Goal: Check status: Check status

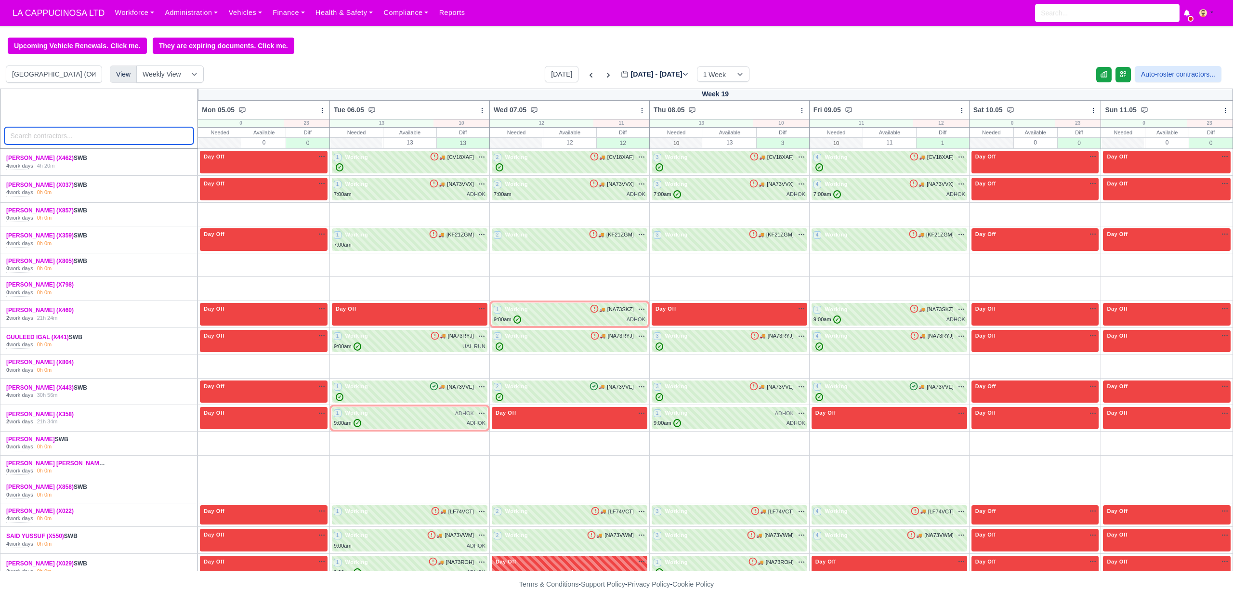
click at [164, 142] on input "search" at bounding box center [99, 135] width 190 height 17
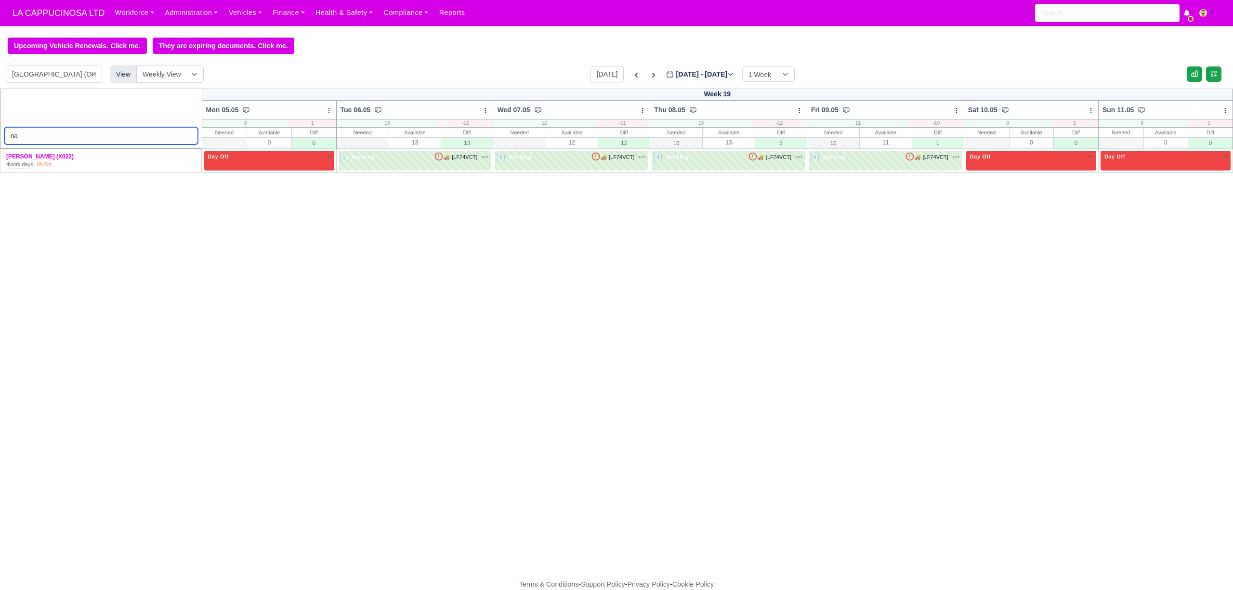
type input "na"
click at [674, 76] on label "May 05 - May 11, 2025 2025-05-06" at bounding box center [700, 74] width 68 height 11
click at [674, 76] on input "2025-05-06" at bounding box center [720, 79] width 109 height 20
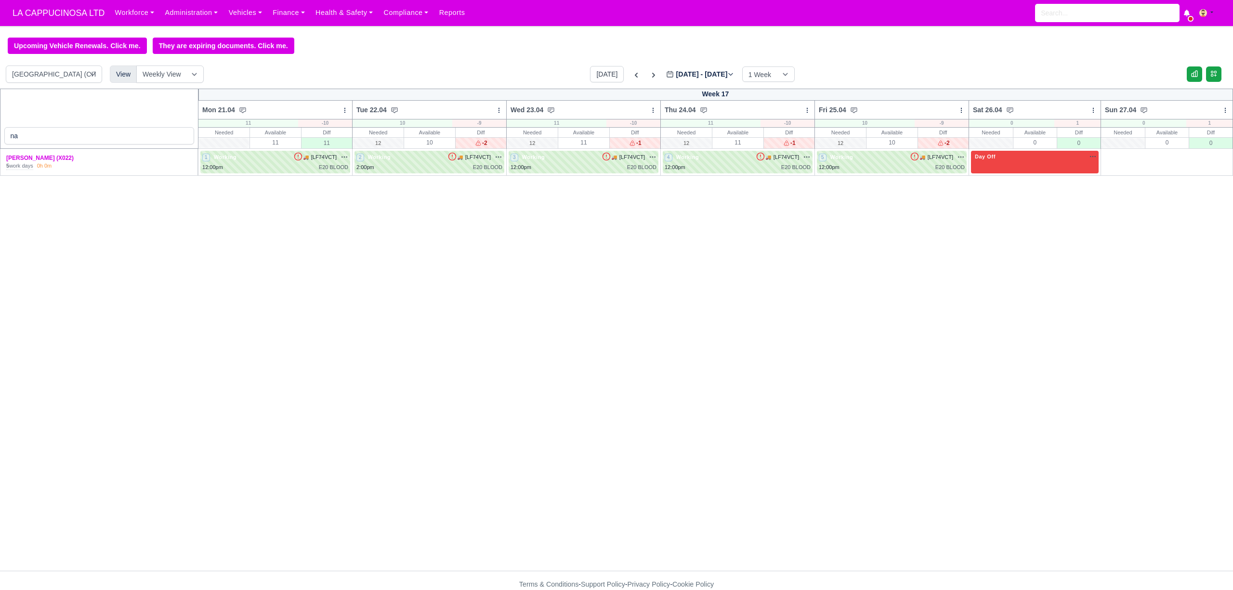
click at [704, 72] on label "Apr 21 - Apr 27, 2025 2025-04-23" at bounding box center [700, 74] width 68 height 11
click at [704, 72] on input "2025-04-23" at bounding box center [720, 79] width 109 height 20
click at [306, 214] on div "na Week 17 Mon 21.04 Bulk Status Change Daily Tasks Planned Routes Service Deta…" at bounding box center [616, 330] width 1233 height 482
drag, startPoint x: 538, startPoint y: 114, endPoint x: 567, endPoint y: 114, distance: 28.4
click at [567, 114] on div "Wed 23.04 Bulk Status Change Daily Tasks Planned Routes Service Details eMentor…" at bounding box center [583, 109] width 155 height 19
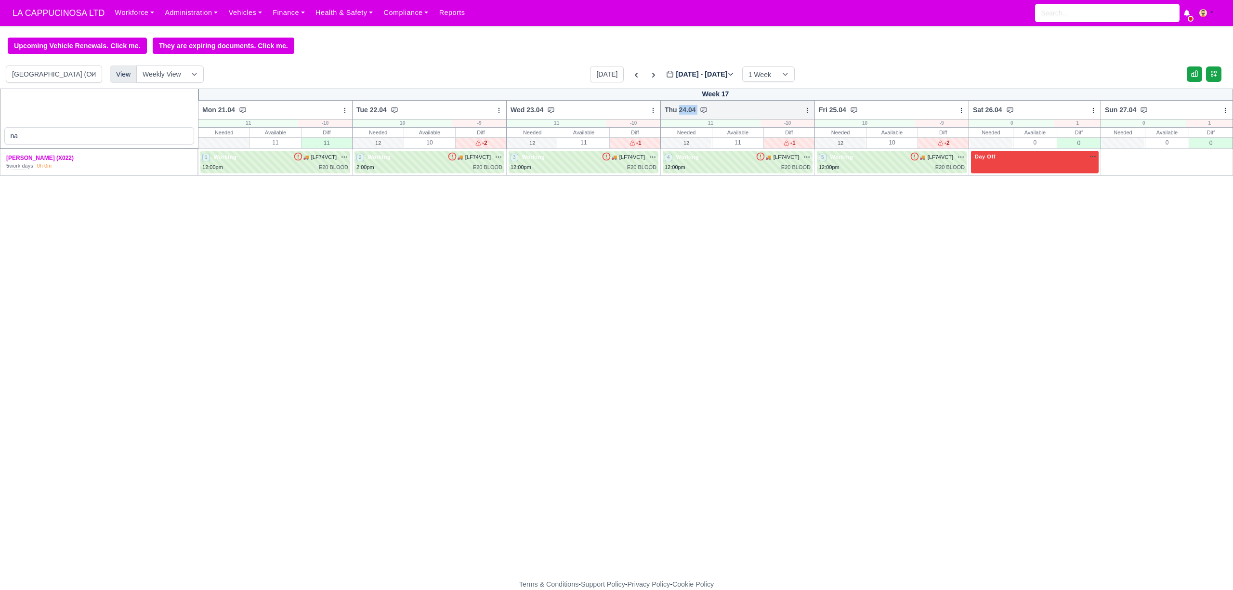
drag, startPoint x: 679, startPoint y: 116, endPoint x: 762, endPoint y: 110, distance: 83.1
click at [729, 112] on div "Thu 24.04 Bulk Status Change Daily Tasks Planned Routes Service Details eMentor…" at bounding box center [738, 109] width 155 height 19
drag, startPoint x: 840, startPoint y: 105, endPoint x: 841, endPoint y: 114, distance: 9.2
click at [841, 114] on div "Fri 25.04 Bulk Status Change Daily Tasks Planned Routes Service Details eMentor…" at bounding box center [892, 109] width 155 height 19
click at [672, 115] on span "Thu 24.04" at bounding box center [680, 110] width 31 height 10
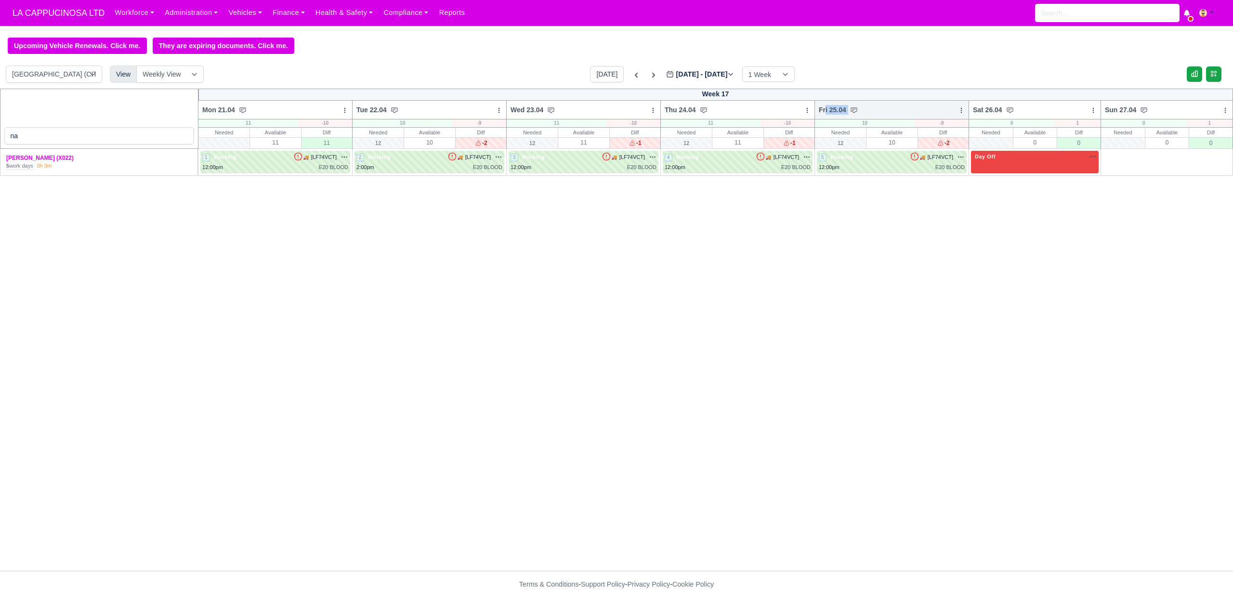
drag, startPoint x: 823, startPoint y: 106, endPoint x: 860, endPoint y: 111, distance: 37.3
click at [860, 111] on div "Fri 25.04 Bulk Status Change Daily Tasks Planned Routes Service Details eMentor…" at bounding box center [892, 109] width 155 height 19
click at [261, 117] on div "Mon 21.04 Bulk Status Change Daily Tasks Planned Routes Service Details eMentor…" at bounding box center [275, 109] width 155 height 19
drag, startPoint x: 355, startPoint y: 113, endPoint x: 209, endPoint y: 109, distance: 146.0
click at [209, 109] on tr "Mon 21.04 Bulk Status Change Daily Tasks Planned Routes Service Details eMentor…" at bounding box center [616, 110] width 1233 height 19
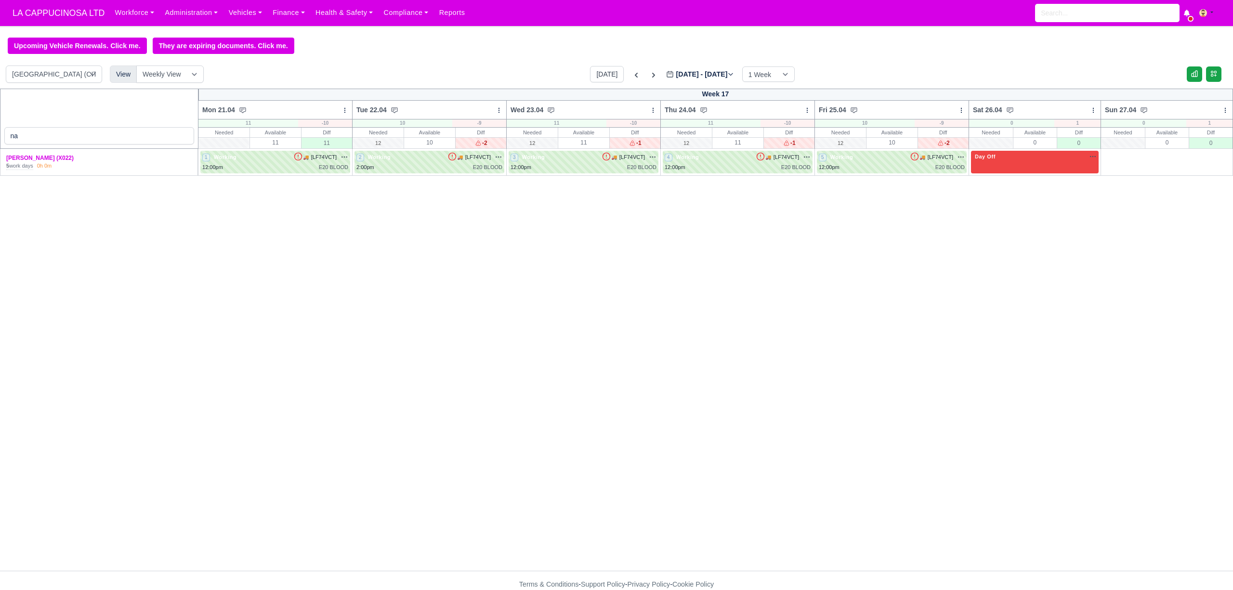
click at [688, 71] on label "Apr 21 - Apr 27, 2025 2025-04-23" at bounding box center [700, 74] width 68 height 11
click at [688, 71] on input "2025-04-23" at bounding box center [720, 79] width 109 height 20
type input "2025-07-23"
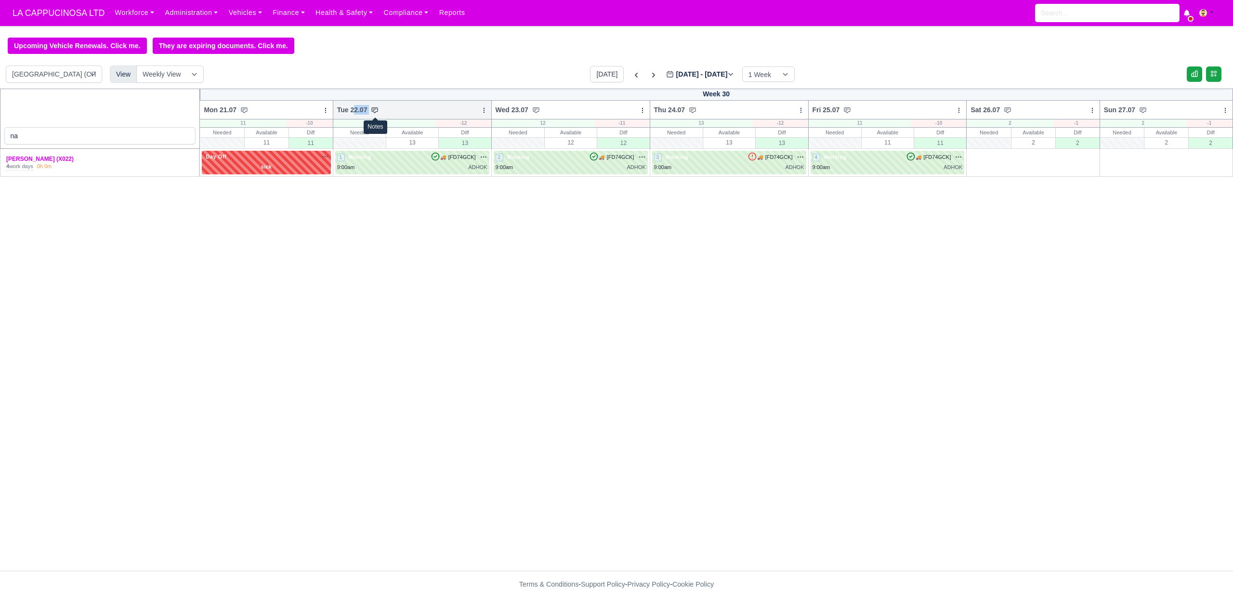
drag, startPoint x: 357, startPoint y: 111, endPoint x: 372, endPoint y: 112, distance: 15.5
click at [372, 112] on div "Tue 22.07" at bounding box center [358, 110] width 42 height 10
drag, startPoint x: 336, startPoint y: 112, endPoint x: 384, endPoint y: 145, distance: 58.1
click at [386, 116] on div "Tue 22.07 Bulk Status Change Daily Tasks Planned Routes Service Details eMentor…" at bounding box center [412, 109] width 159 height 19
click at [357, 115] on span "Tue 22.07" at bounding box center [352, 110] width 30 height 10
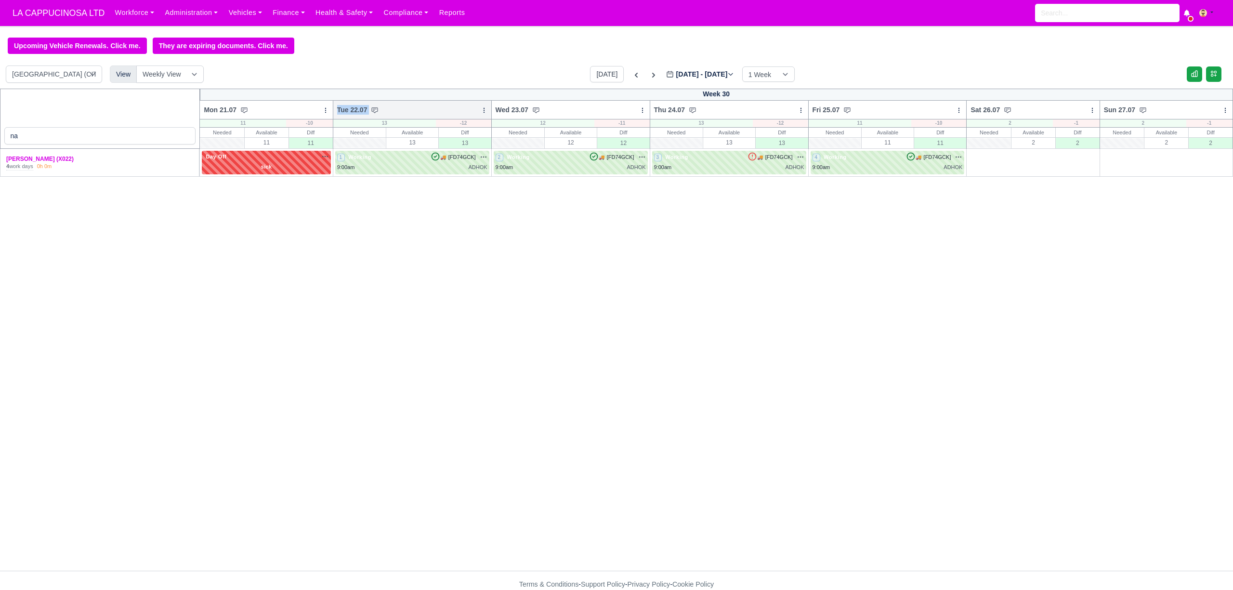
click at [357, 114] on span "Tue 22.07" at bounding box center [352, 110] width 30 height 10
drag, startPoint x: 357, startPoint y: 114, endPoint x: 359, endPoint y: 109, distance: 5.6
click at [357, 114] on span "Tue 22.07" at bounding box center [352, 110] width 30 height 10
click at [360, 111] on span "Tue 22.07" at bounding box center [352, 110] width 30 height 10
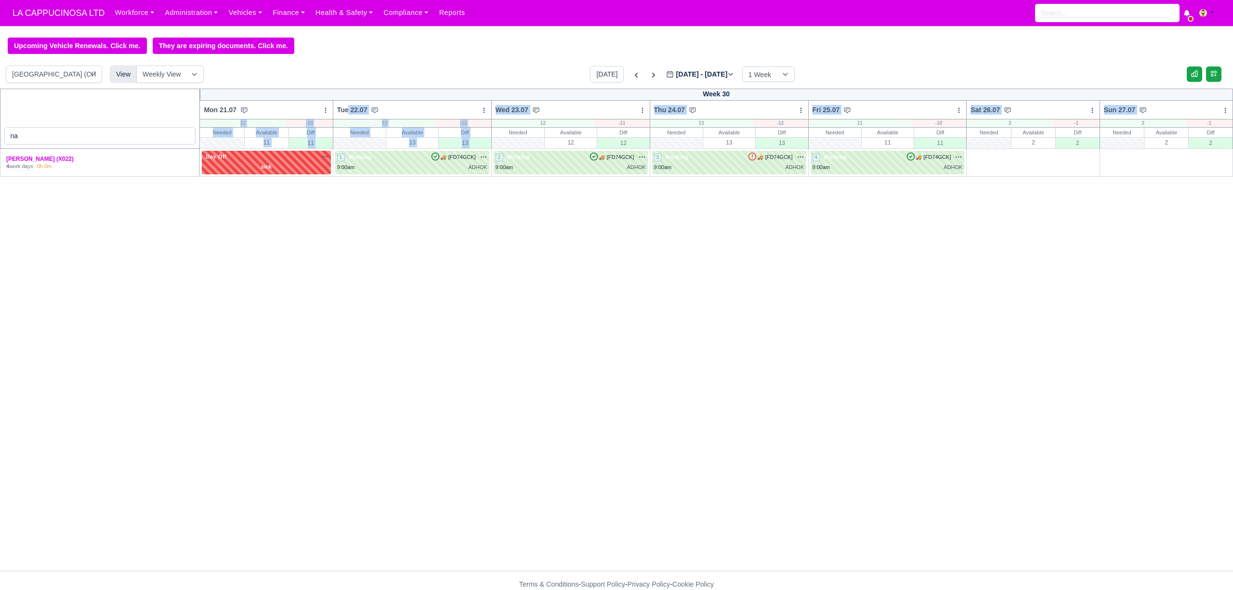
drag, startPoint x: 350, startPoint y: 116, endPoint x: 470, endPoint y: 126, distance: 120.8
click at [509, 126] on thead "na Week 30 Mon 21.07 Bulk Status Change Daily Tasks Planned Routes Service Deta…" at bounding box center [616, 119] width 1233 height 60
click at [376, 206] on div "na Week 30 Mon 21.07 Bulk Status Change Daily Tasks Planned Routes Service Deta…" at bounding box center [616, 330] width 1233 height 482
drag, startPoint x: 337, startPoint y: 112, endPoint x: 471, endPoint y: 154, distance: 140.5
click at [471, 154] on table "na Week 30 Mon 21.07 Bulk Status Change Daily Tasks Planned Routes Service Deta…" at bounding box center [616, 133] width 1233 height 88
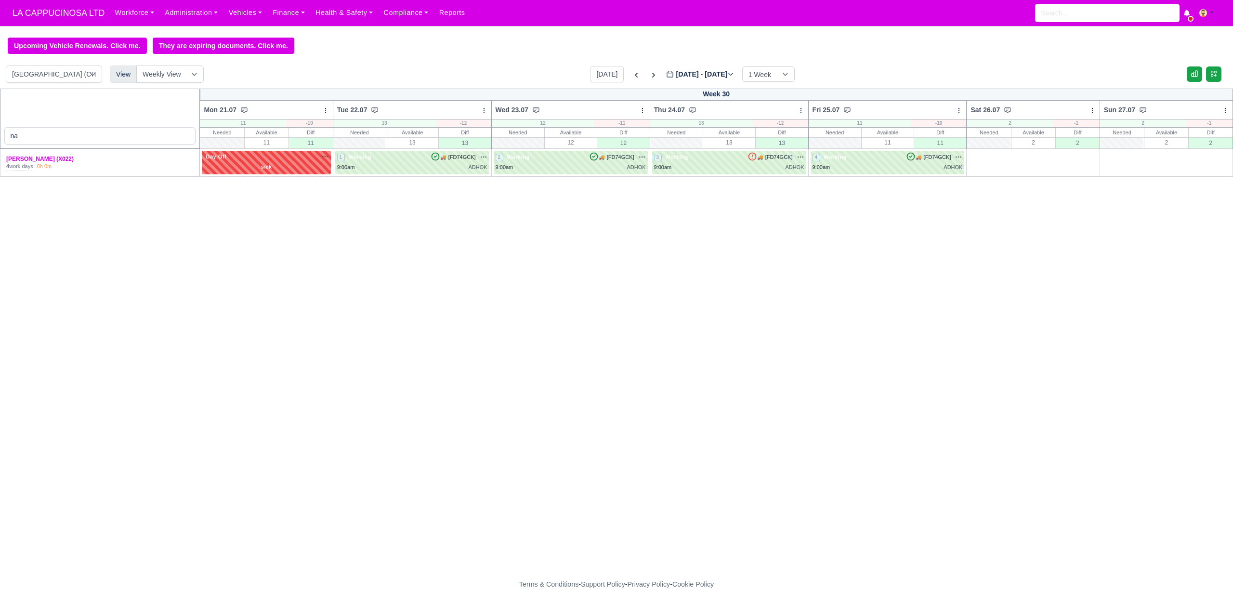
click at [479, 199] on div "na Week 30 Mon 21.07 Bulk Status Change Daily Tasks Planned Routes Service Deta…" at bounding box center [616, 330] width 1233 height 482
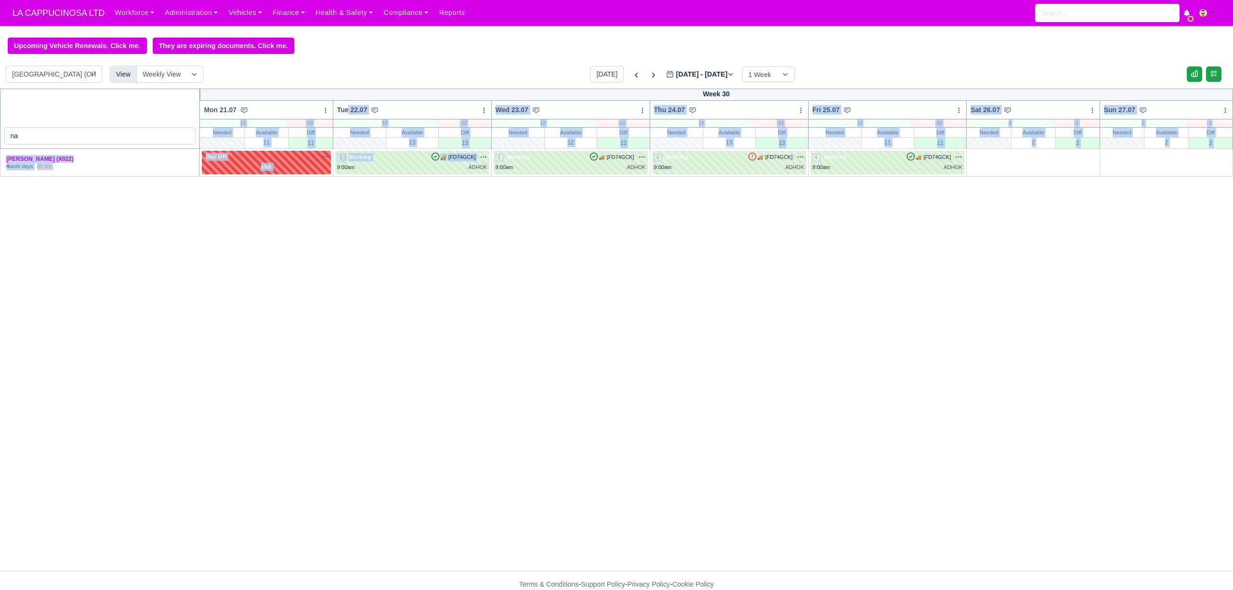
drag, startPoint x: 348, startPoint y: 112, endPoint x: 490, endPoint y: 159, distance: 150.2
click at [490, 159] on table "na Week 30 Mon 21.07 Bulk Status Change Daily Tasks Planned Routes Service Deta…" at bounding box center [616, 133] width 1233 height 88
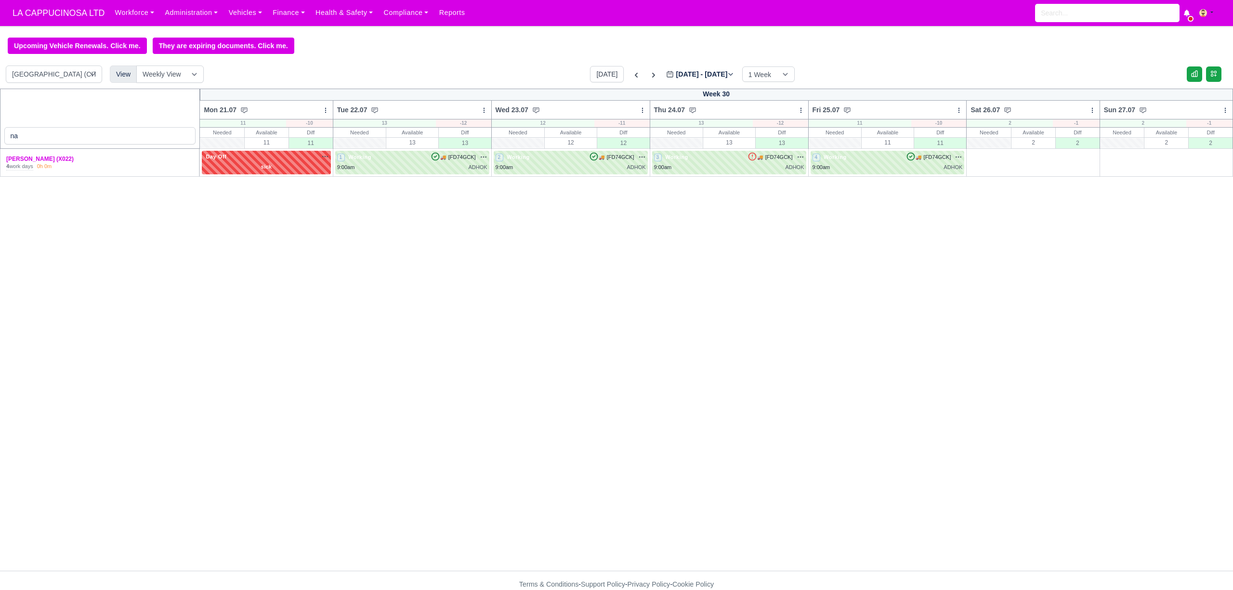
click at [483, 190] on div "na Week 30 Mon 21.07 Bulk Status Change Daily Tasks Planned Routes Service Deta…" at bounding box center [616, 330] width 1233 height 482
drag, startPoint x: 338, startPoint y: 113, endPoint x: 490, endPoint y: 172, distance: 162.9
click at [490, 172] on table "na Week 30 Mon 21.07 Bulk Status Change Daily Tasks Planned Routes Service Deta…" at bounding box center [616, 133] width 1233 height 88
click at [477, 187] on div "na Week 30 Mon 21.07 Bulk Status Change Daily Tasks Planned Routes Service Deta…" at bounding box center [616, 330] width 1233 height 482
drag, startPoint x: 356, startPoint y: 109, endPoint x: 406, endPoint y: 112, distance: 50.2
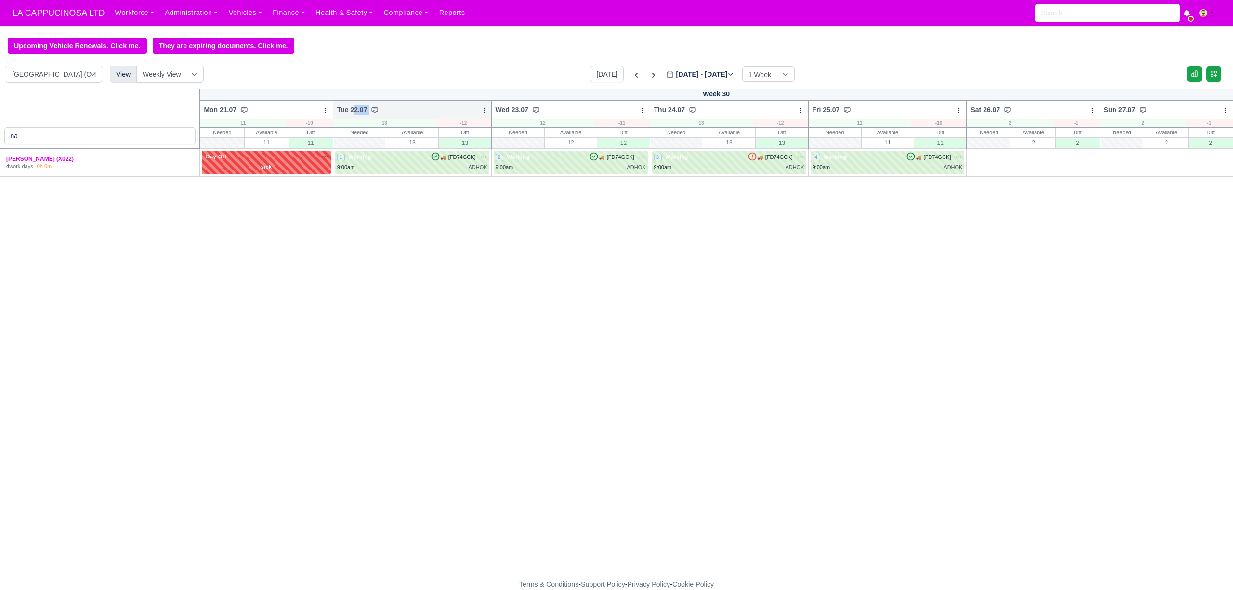
click at [406, 112] on div "Tue 22.07 Bulk Status Change Daily Tasks Planned Routes Service Details eMentor…" at bounding box center [412, 109] width 159 height 19
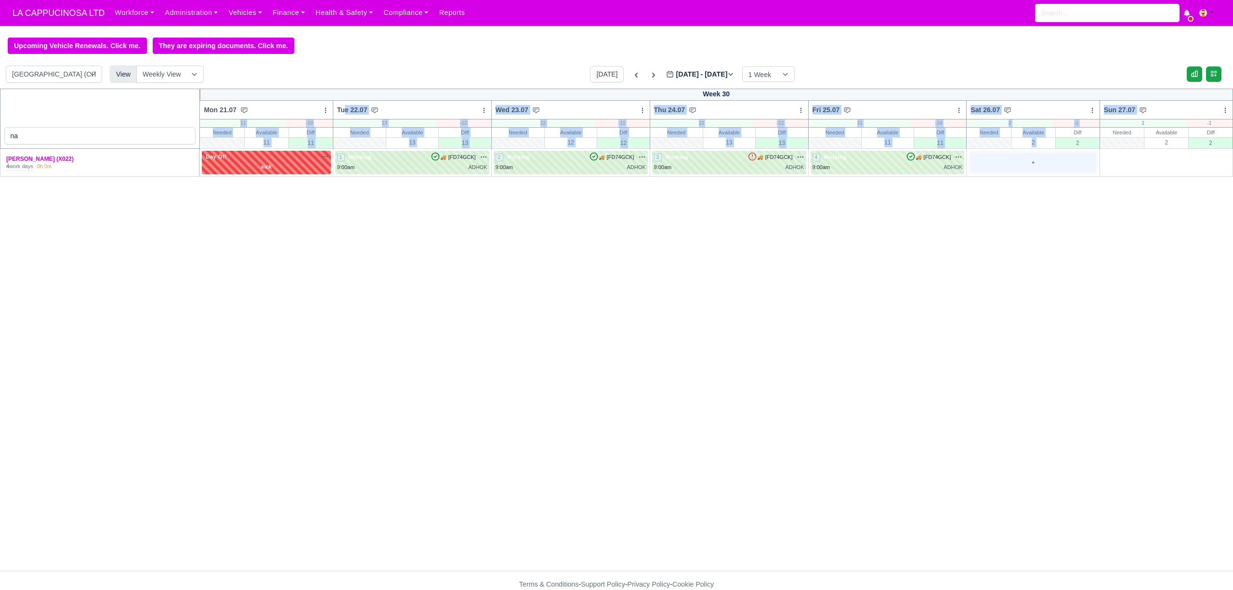
drag, startPoint x: 345, startPoint y: 109, endPoint x: 1018, endPoint y: 172, distance: 676.0
click at [1029, 164] on table "na Week 30 Mon 21.07 Bulk Status Change Daily Tasks Planned Routes Service Deta…" at bounding box center [616, 133] width 1233 height 88
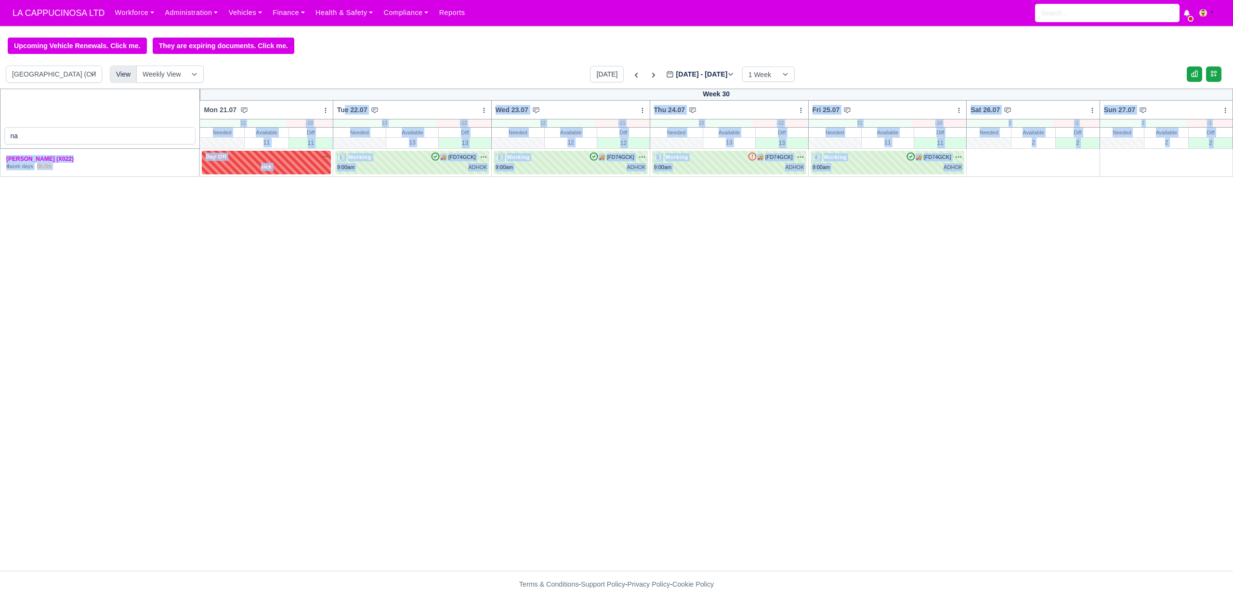
click at [708, 305] on div "na Week 30 Mon 21.07 Bulk Status Change Daily Tasks Planned Routes Service Deta…" at bounding box center [616, 330] width 1233 height 482
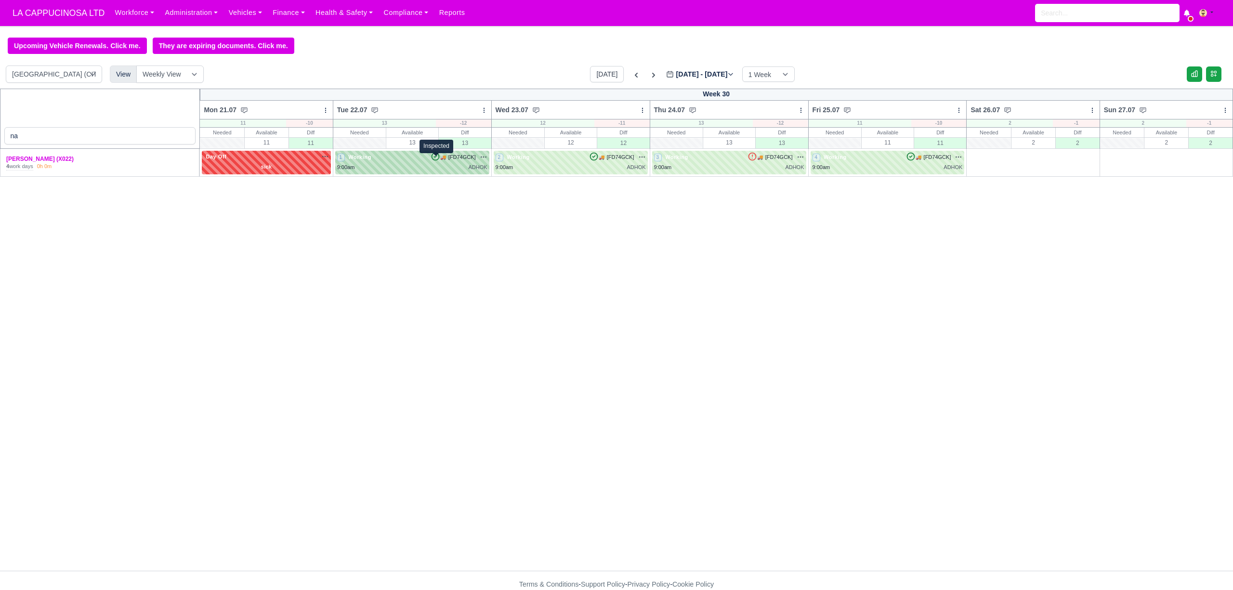
click at [437, 160] on icon at bounding box center [435, 156] width 7 height 7
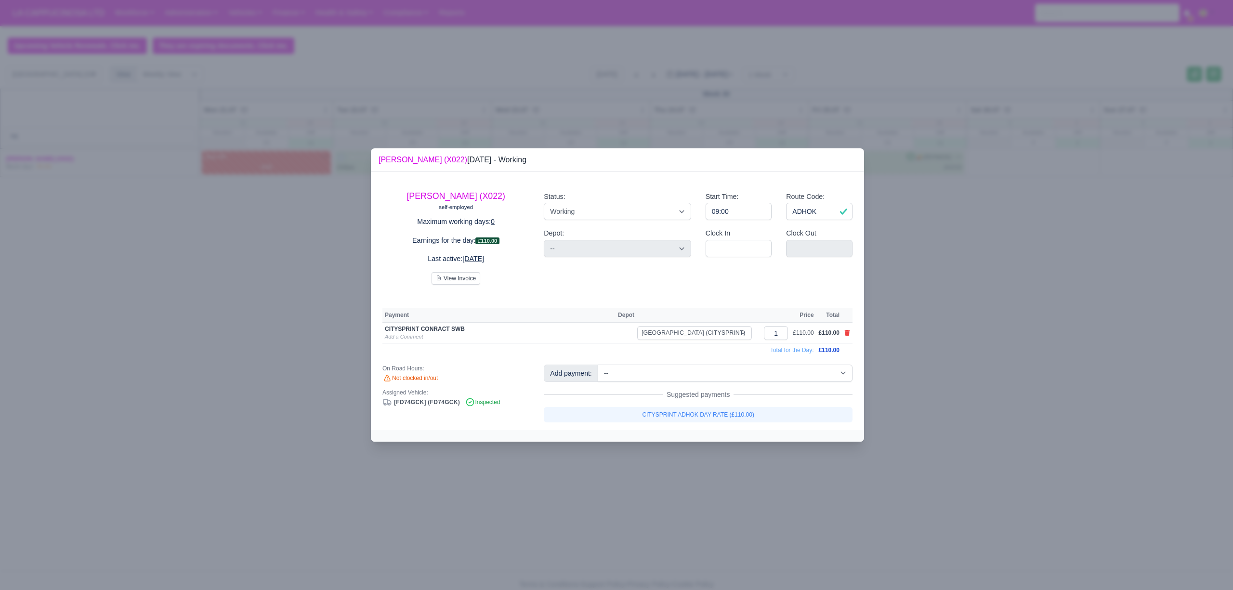
click at [1074, 264] on div at bounding box center [616, 295] width 1233 height 590
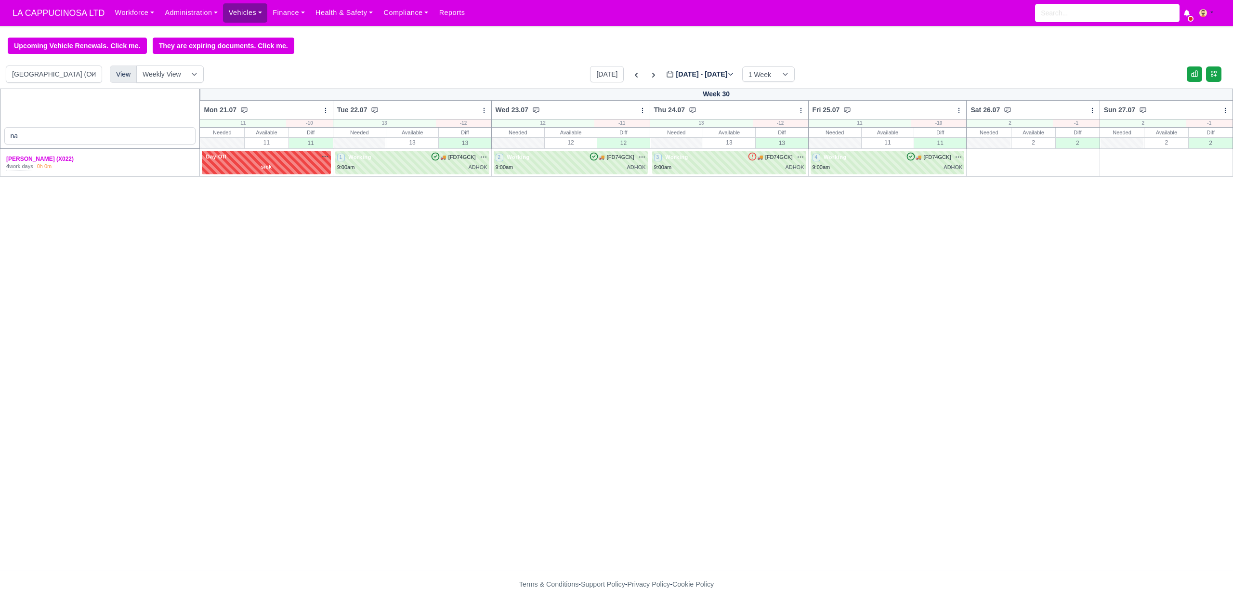
click at [225, 8] on link "Vehicles" at bounding box center [245, 12] width 44 height 19
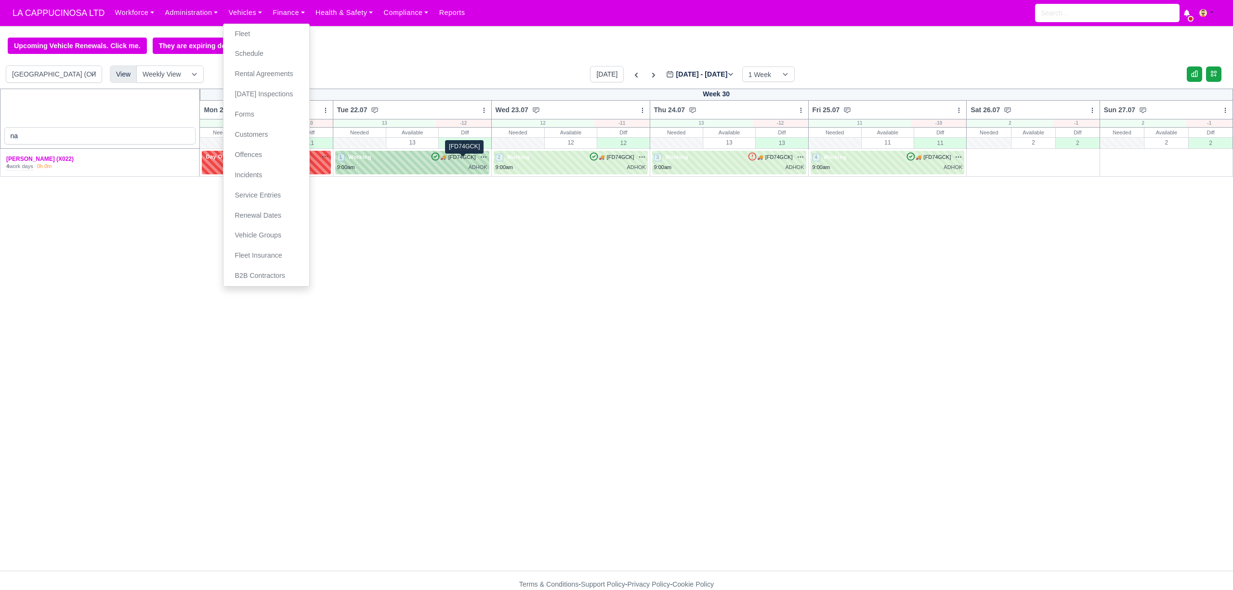
click at [460, 161] on span "[FD74GCK]" at bounding box center [462, 157] width 27 height 8
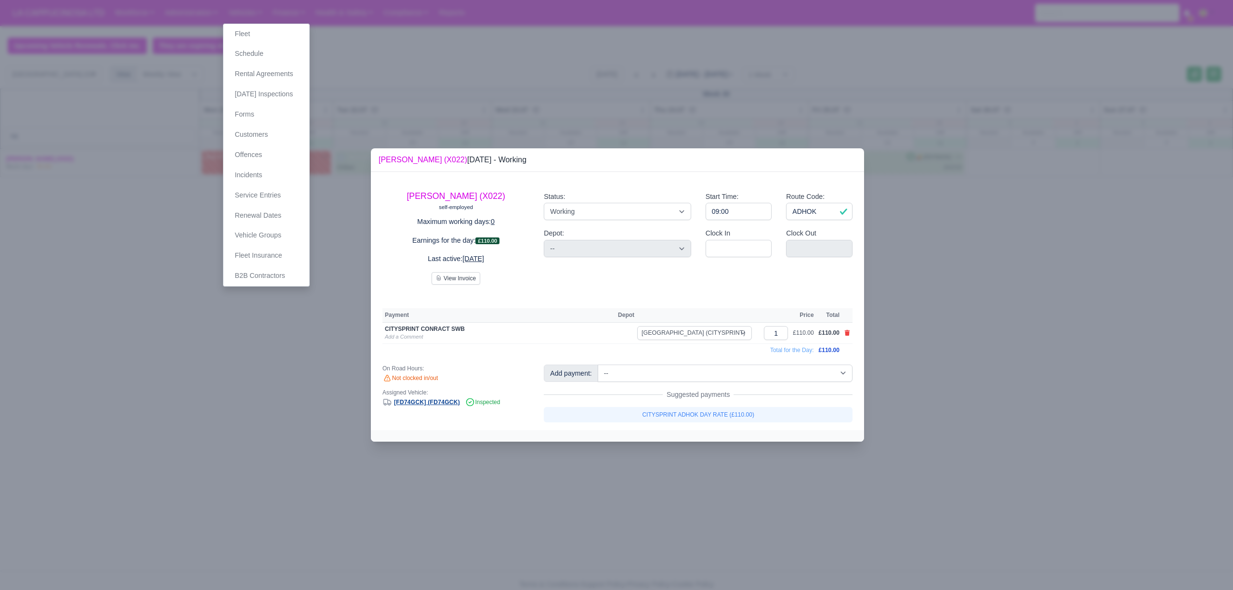
click at [428, 405] on link "[FD74GCK] (FD74GCK)" at bounding box center [422, 402] width 78 height 7
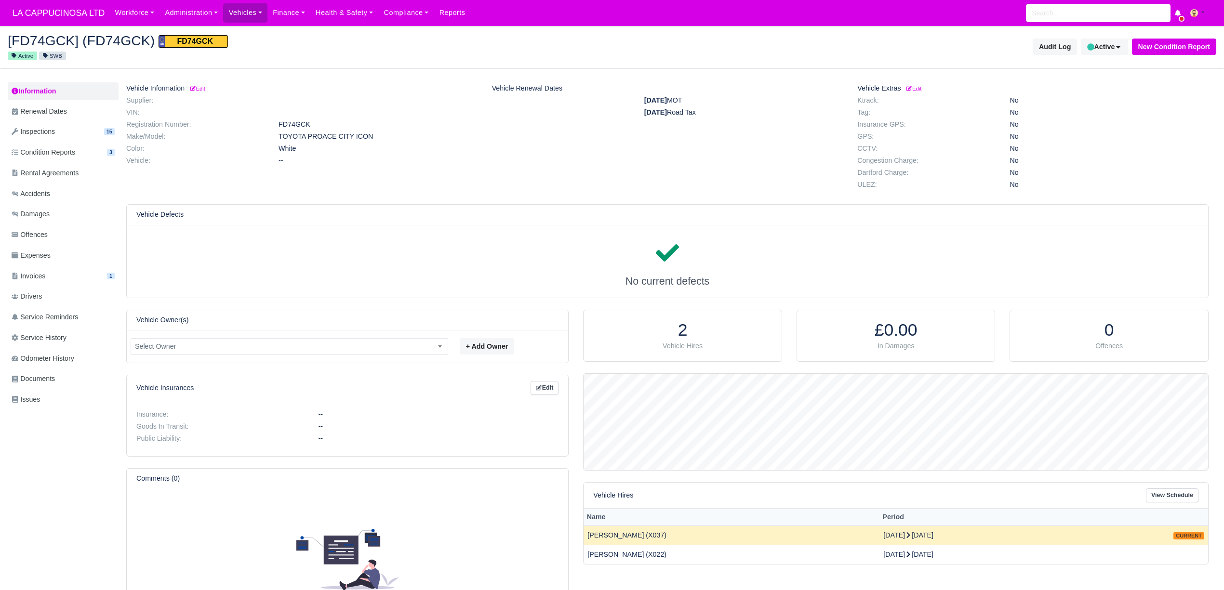
scroll to position [96, 624]
click at [88, 137] on link "Inspections 15" at bounding box center [63, 131] width 111 height 19
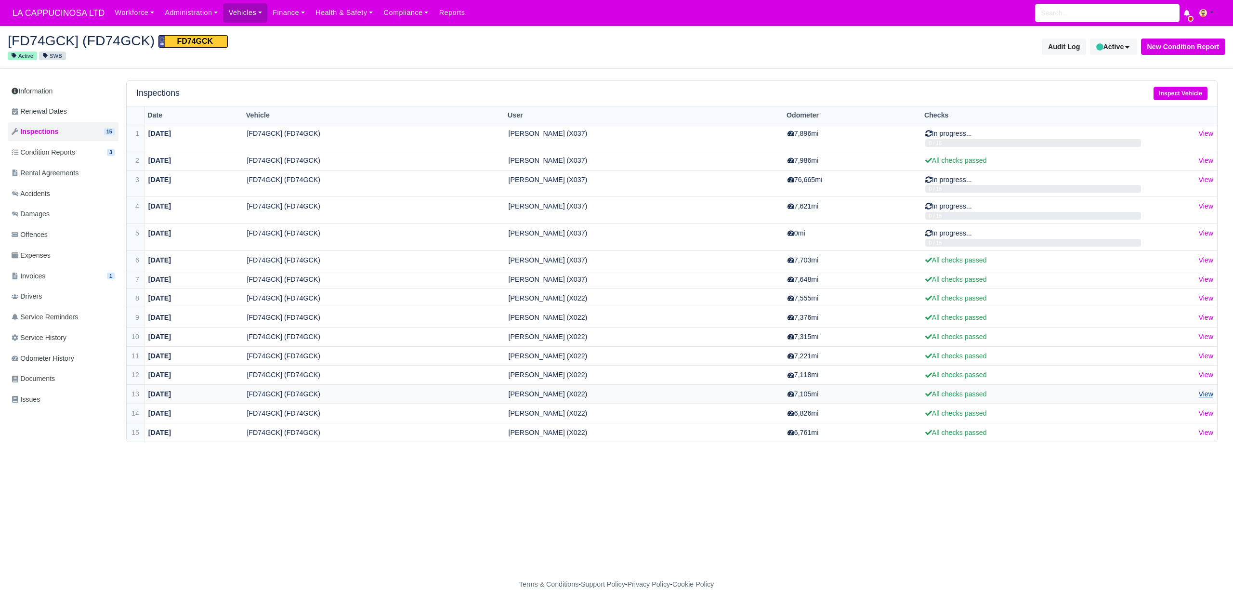
click at [1203, 395] on link "View" at bounding box center [1206, 394] width 15 height 8
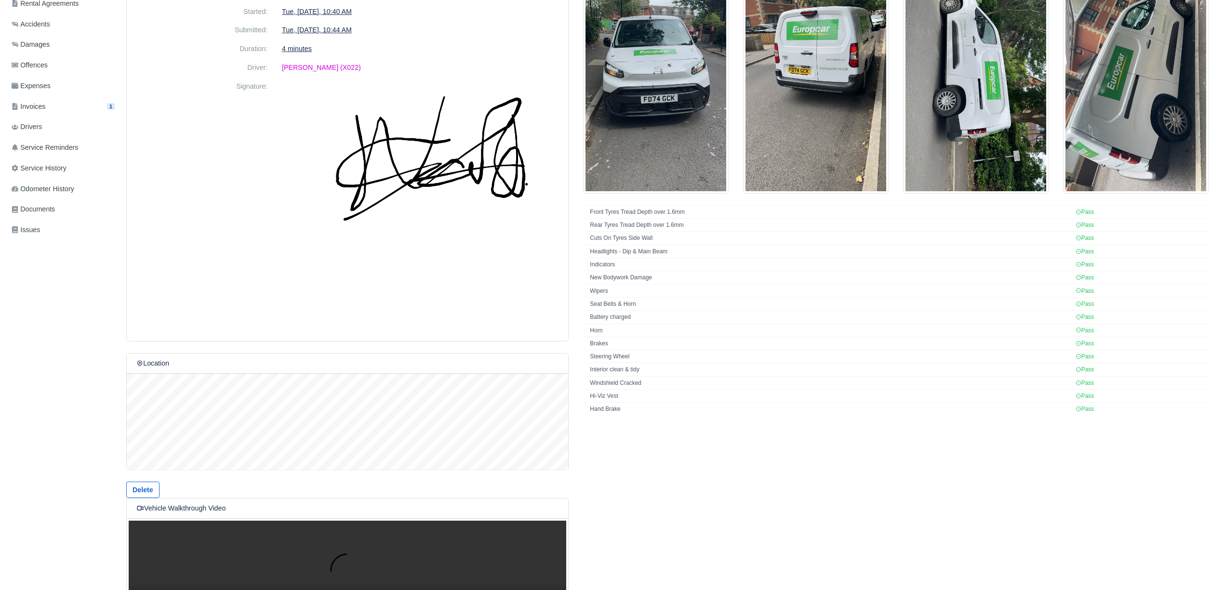
scroll to position [228, 0]
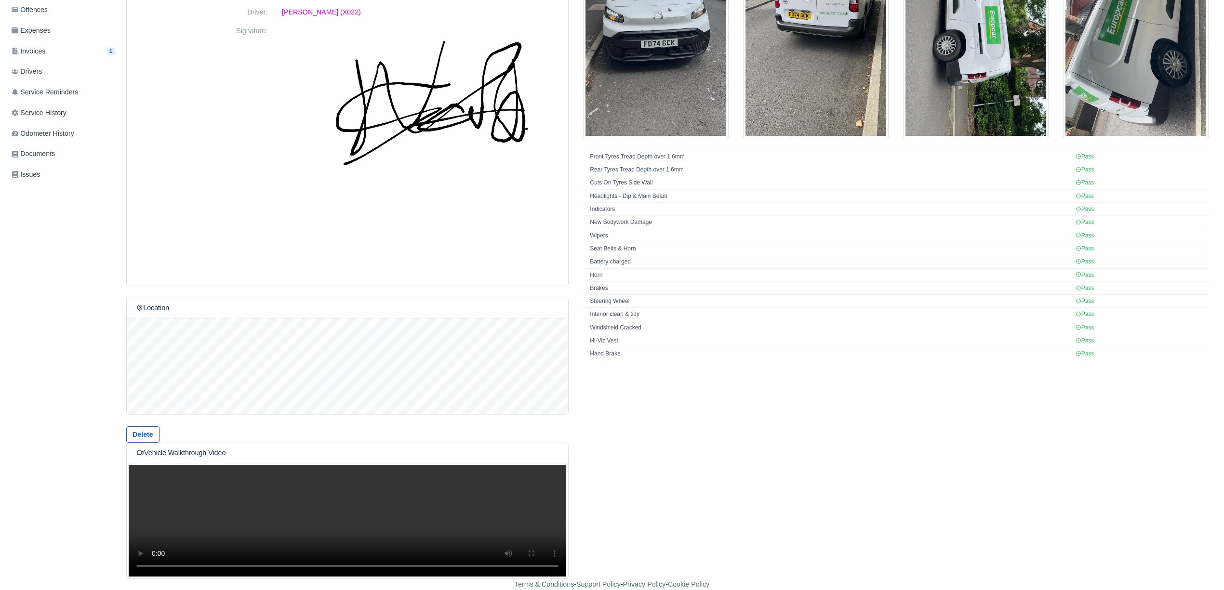
click at [198, 540] on video "Your browser does not support the video tag." at bounding box center [347, 521] width 441 height 116
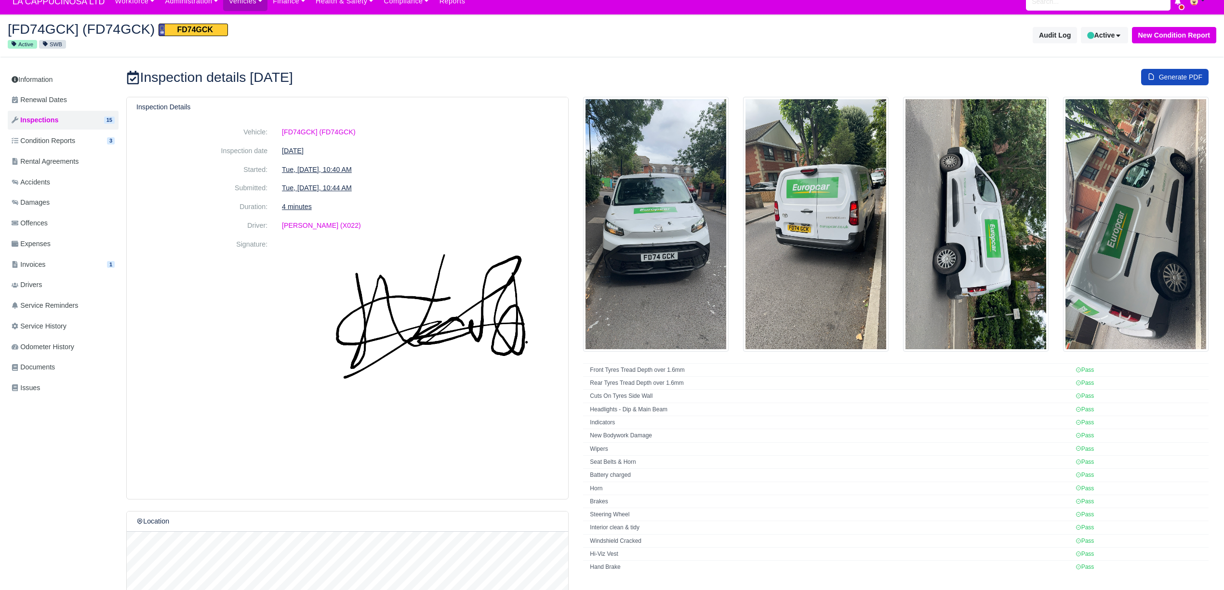
scroll to position [0, 0]
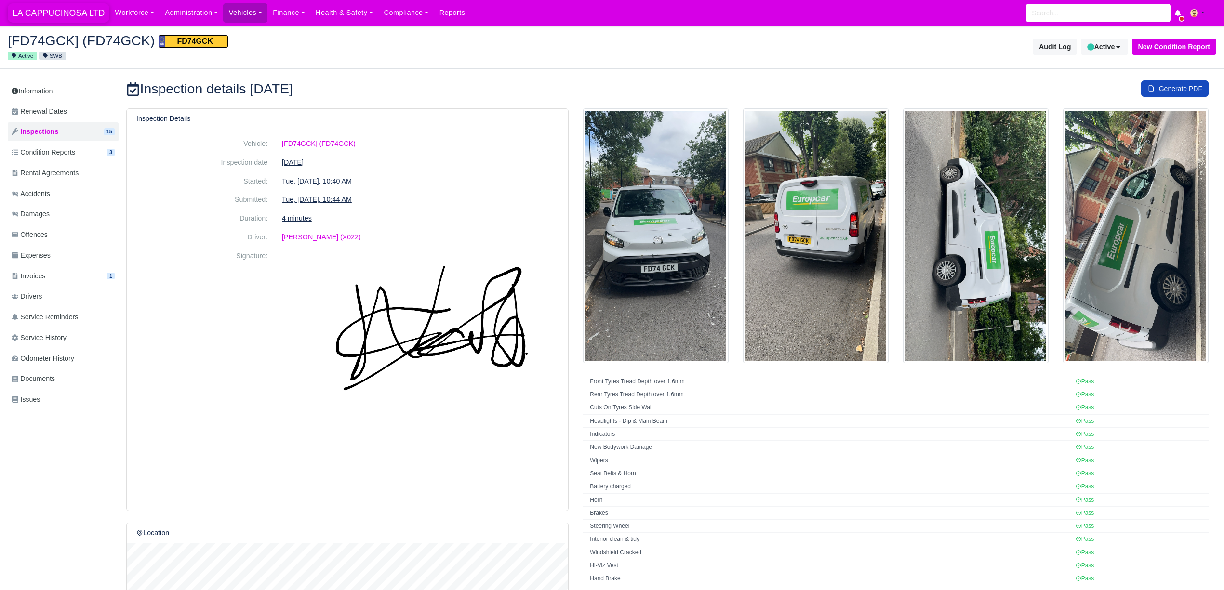
click at [64, 8] on span "LA CAPPUCINOSA LTD" at bounding box center [59, 12] width 102 height 19
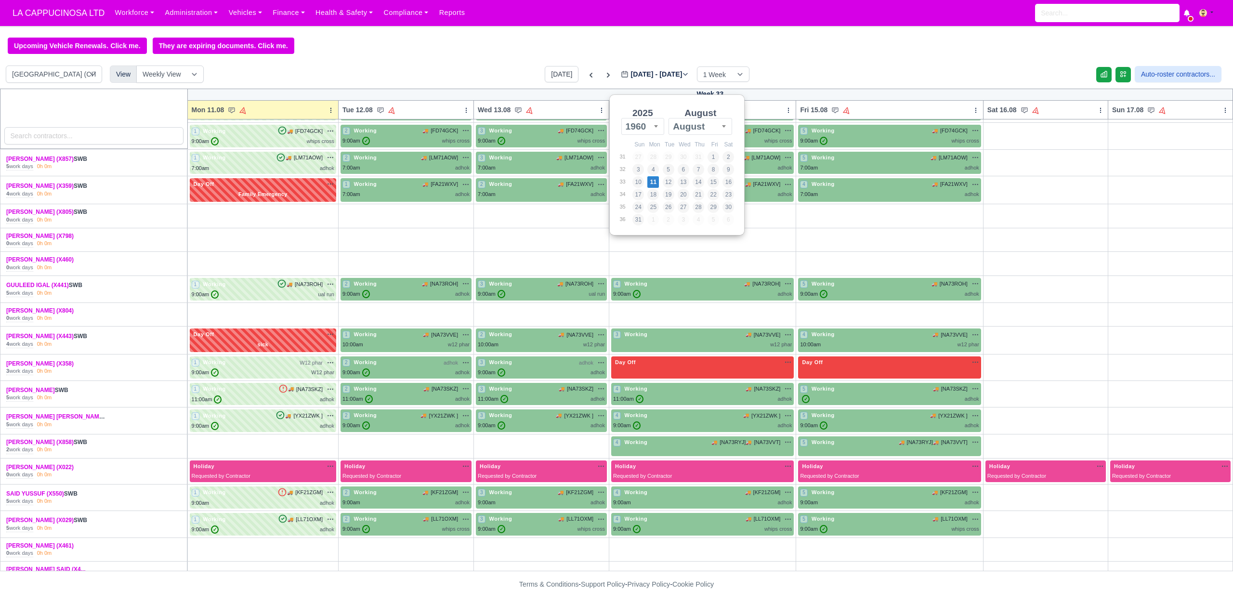
scroll to position [49, 0]
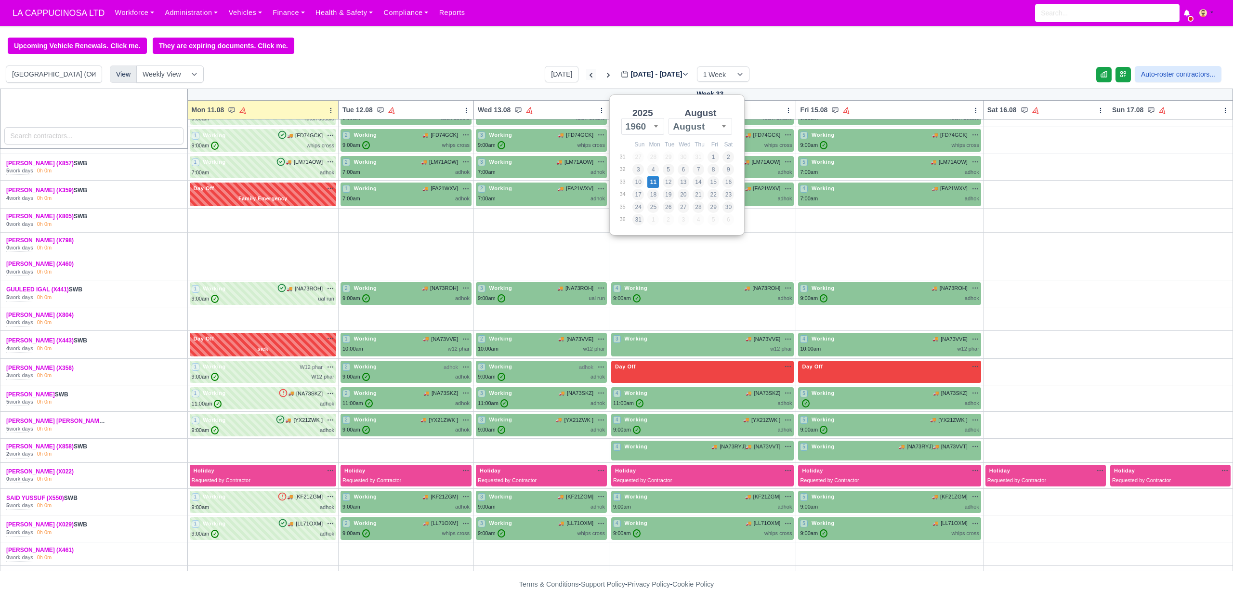
click at [586, 79] on icon at bounding box center [591, 75] width 10 height 10
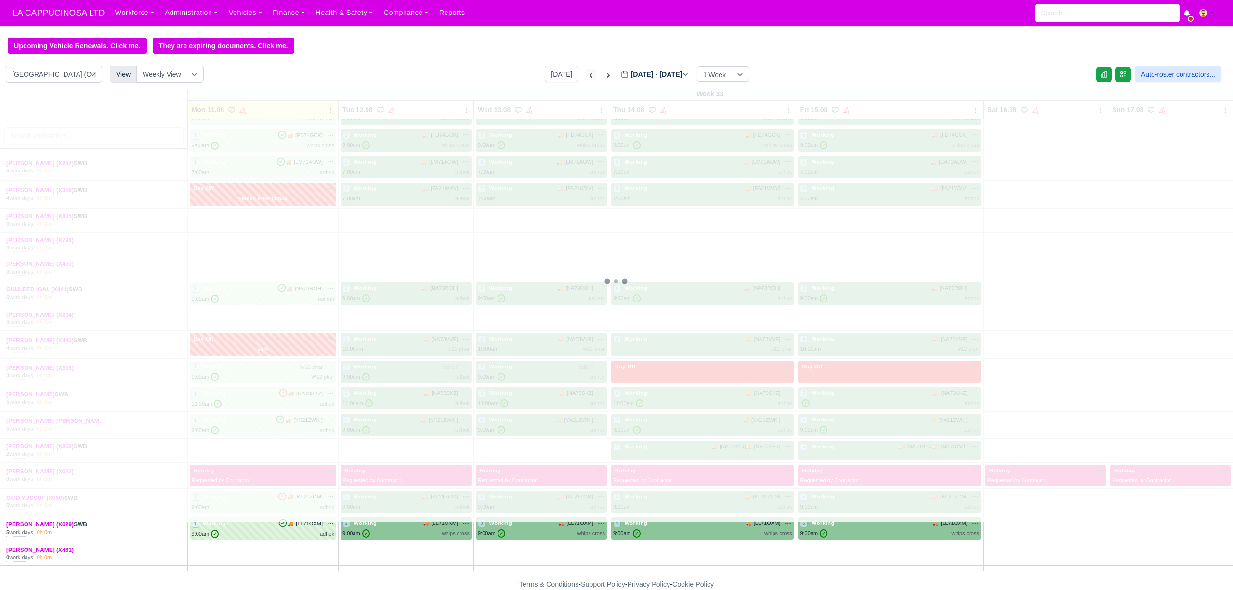
click at [586, 79] on icon at bounding box center [591, 75] width 10 height 10
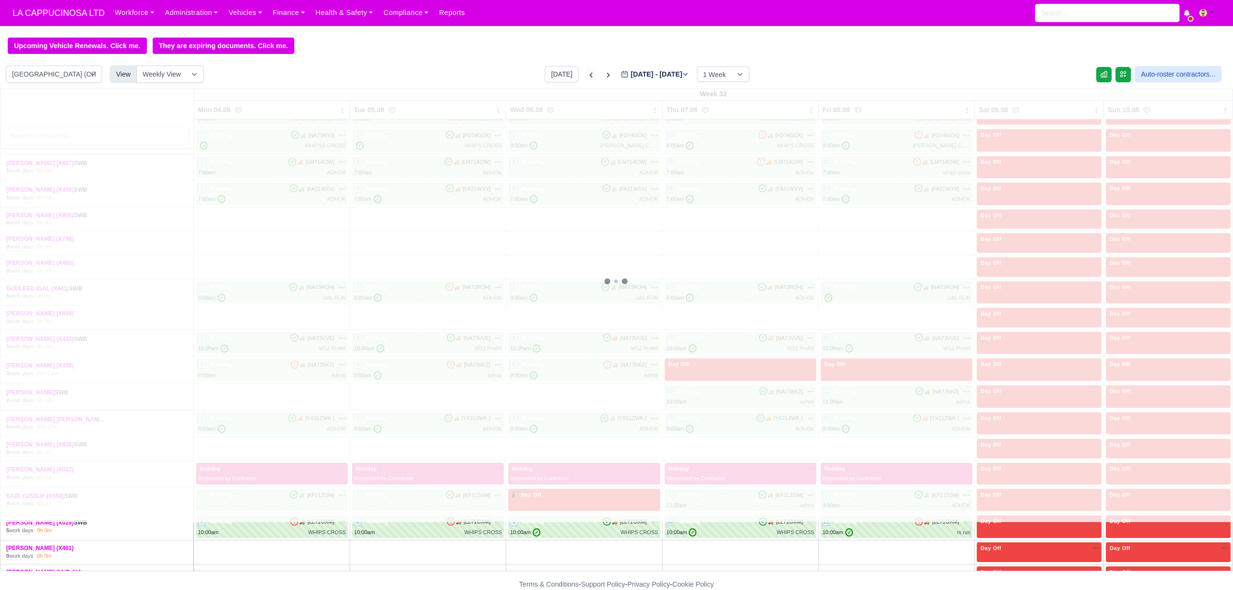
type input "[DATE]"
click at [586, 79] on icon at bounding box center [591, 75] width 10 height 10
type input "[DATE]"
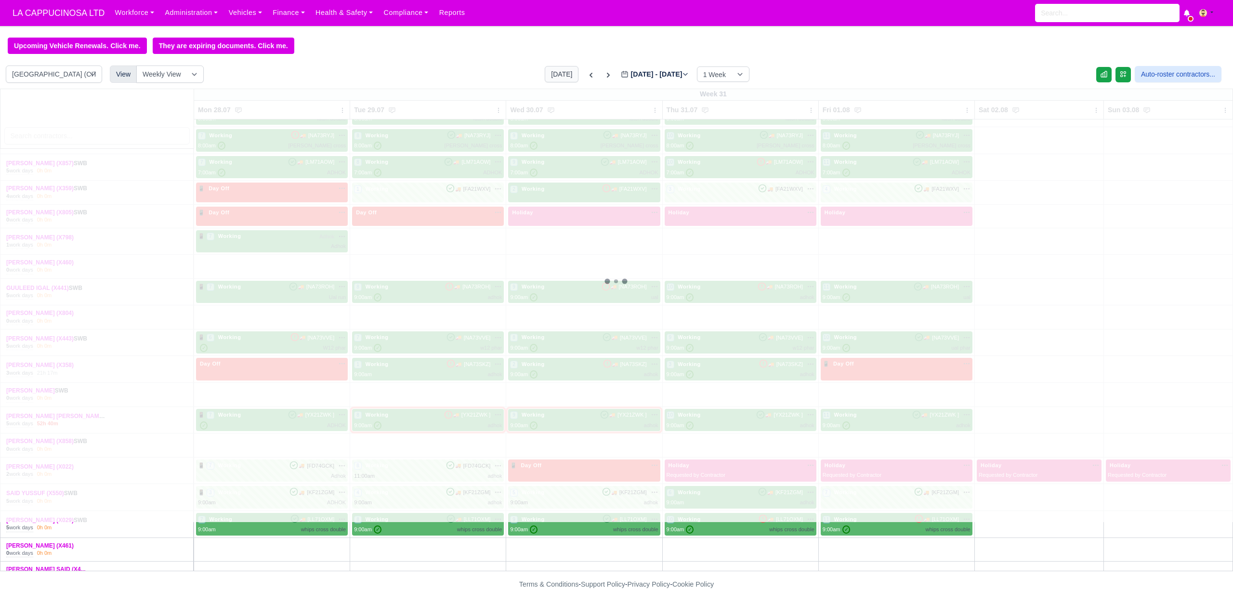
type input "[DATE]"
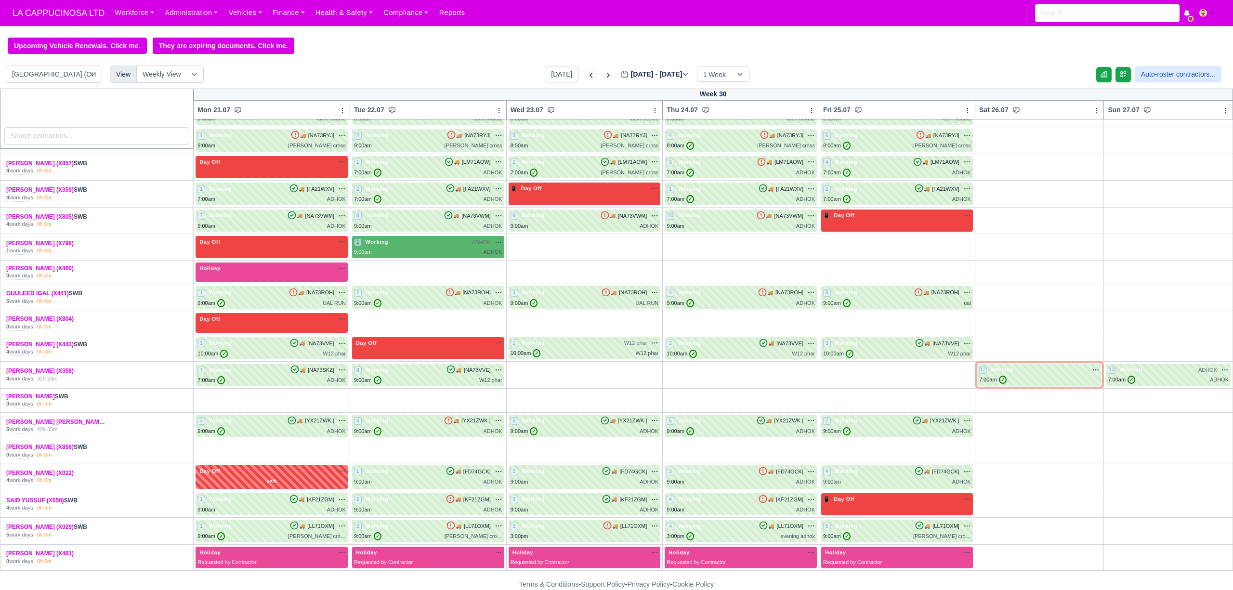
click at [586, 78] on icon at bounding box center [591, 75] width 10 height 10
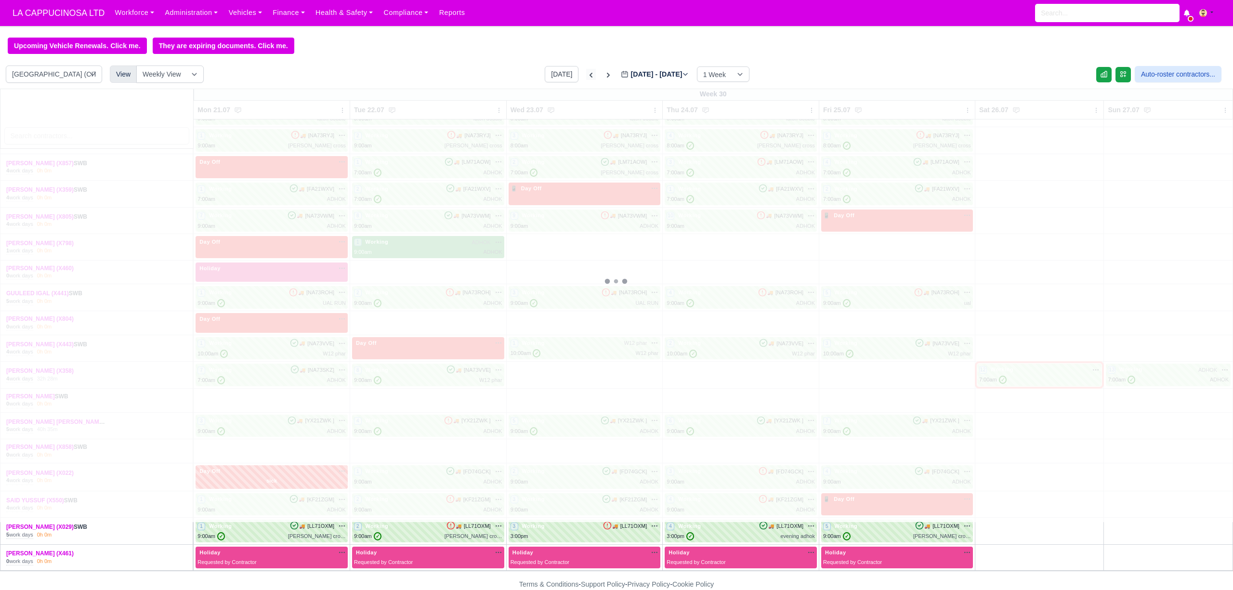
type input "[DATE]"
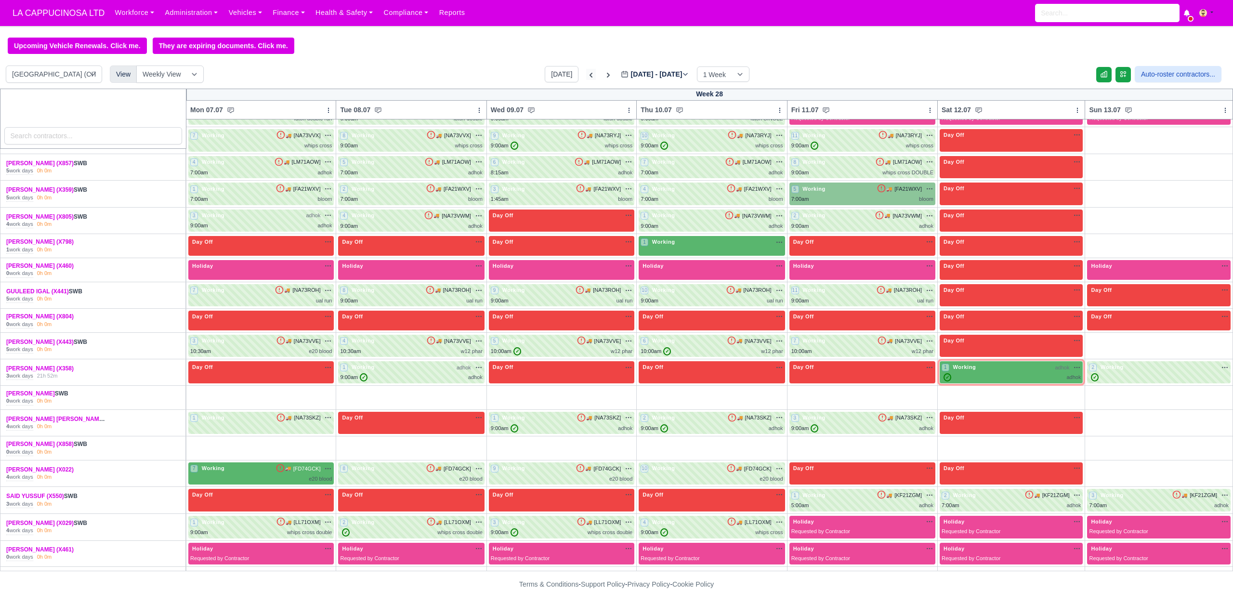
click at [586, 78] on icon at bounding box center [591, 75] width 10 height 10
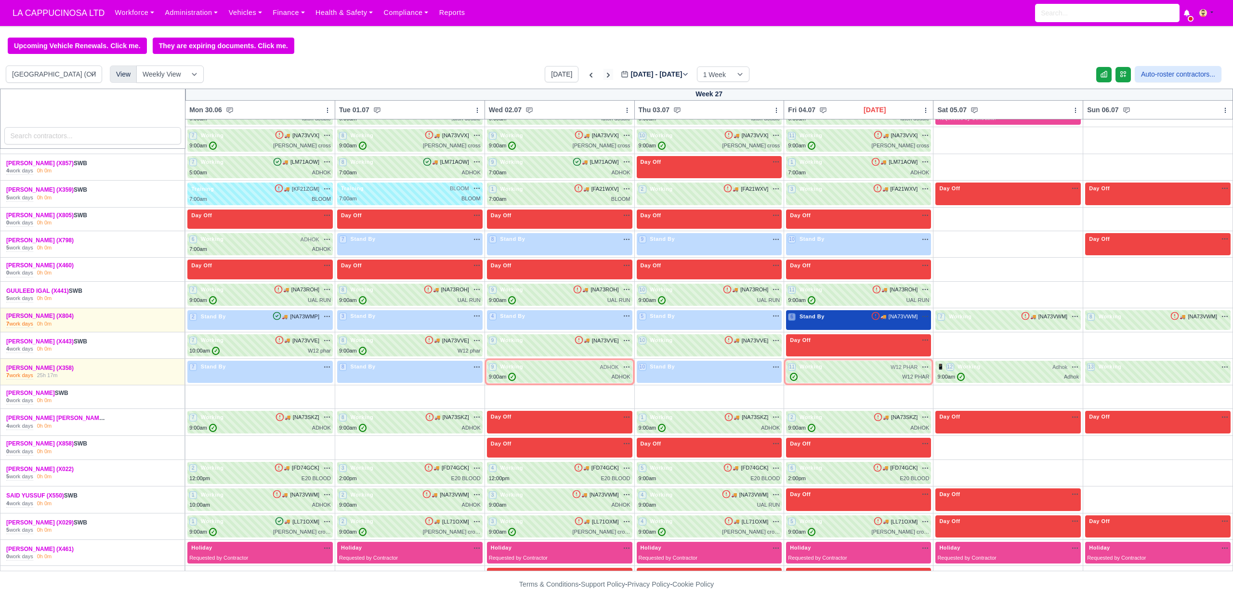
type input "[DATE]"
click at [604, 76] on icon at bounding box center [609, 75] width 10 height 10
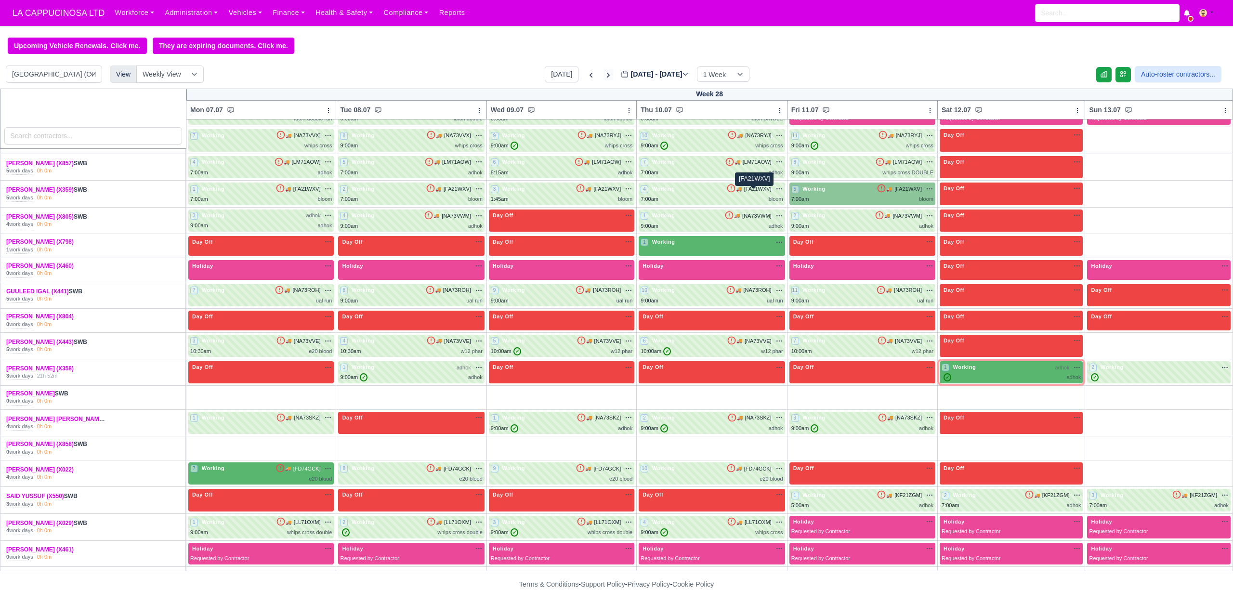
type input "[DATE]"
